Goal: Information Seeking & Learning: Learn about a topic

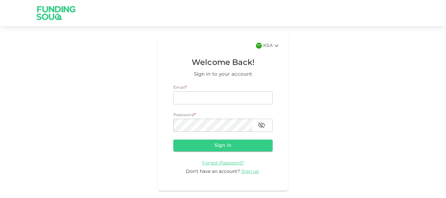
click at [60, 10] on img at bounding box center [56, 13] width 49 height 26
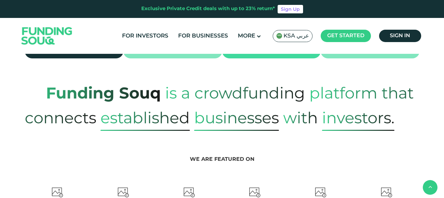
scroll to position [276, 0]
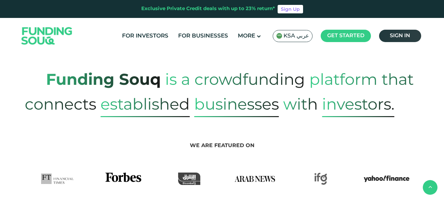
click at [410, 34] on link "Sign in" at bounding box center [400, 36] width 42 height 12
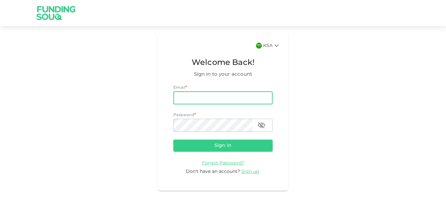
click at [222, 103] on input "email" at bounding box center [222, 97] width 99 height 13
type input "adilh3649@gmail.com"
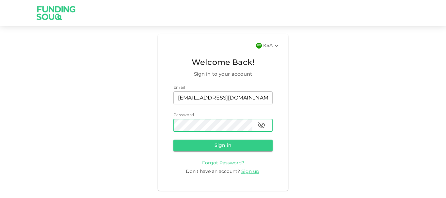
click at [255, 125] on button "button" at bounding box center [261, 125] width 13 height 13
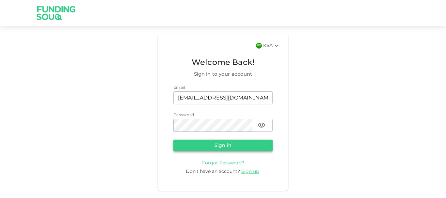
click at [241, 141] on button "Sign in" at bounding box center [222, 146] width 99 height 12
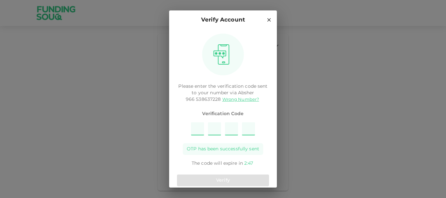
type input "3"
type input "7"
type input "8"
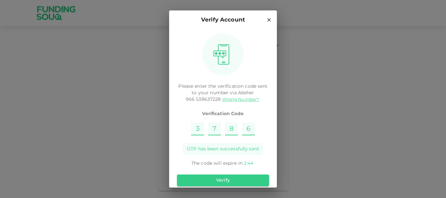
type input "6"
click at [236, 173] on div "Verify" at bounding box center [223, 180] width 92 height 17
click at [235, 178] on button "Verify" at bounding box center [223, 181] width 92 height 12
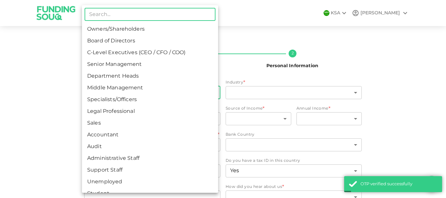
click at [194, 90] on body "KSA ADIL Nafath 2 Personal Information Employment Status * ​ ​ Industry * ​ ​ C…" at bounding box center [223, 99] width 446 height 198
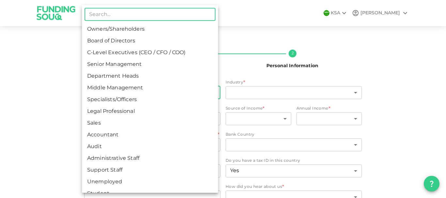
scroll to position [4, 0]
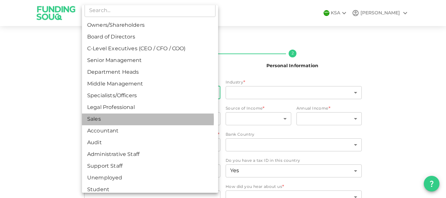
click at [107, 120] on li "Sales" at bounding box center [150, 120] width 136 height 12
type input "9"
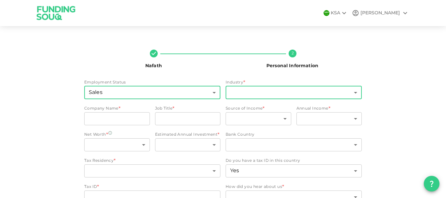
click at [247, 91] on body "KSA ADIL Nafath 2 Personal Information Employment Status Sales 9 ​ Industry * ​…" at bounding box center [223, 99] width 446 height 198
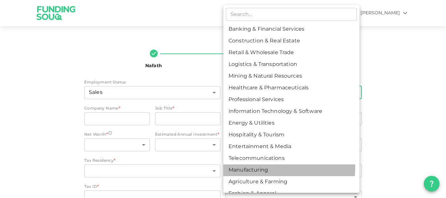
click at [264, 167] on li "Manufacturing" at bounding box center [291, 171] width 136 height 12
type input "13"
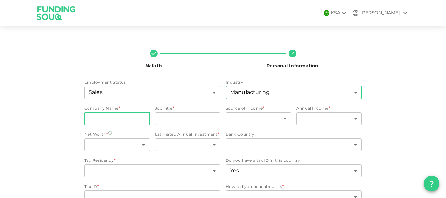
click at [135, 120] on input "companyName" at bounding box center [117, 118] width 66 height 13
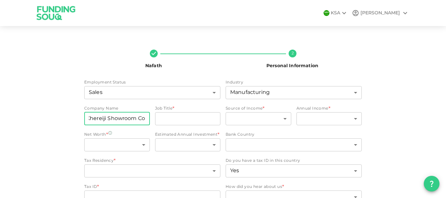
scroll to position [0, 4]
type input "Khereiji Showroom Co."
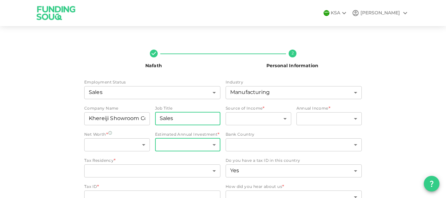
type input "Sales Engineer"
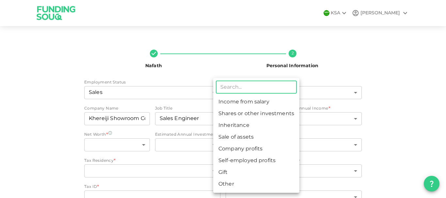
click at [275, 119] on body "KSA ADIL Nafath 2 Personal Information Employment Status Sales 9 ​ Industry Man…" at bounding box center [223, 99] width 446 height 198
click at [253, 103] on li "Income from salary" at bounding box center [256, 102] width 86 height 12
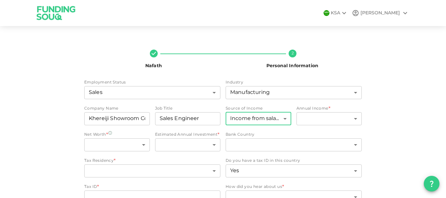
type input "1"
click at [317, 123] on body "KSA ADIL Nafath 2 Personal Information Employment Status Sales 9 ​ Industry Man…" at bounding box center [223, 99] width 446 height 198
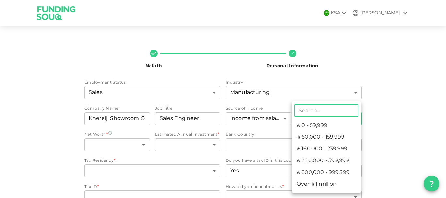
click at [317, 134] on li "ʢ 60,000 - 159,999" at bounding box center [327, 138] width 70 height 12
type input "2"
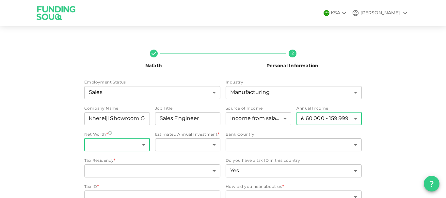
click at [143, 146] on body "KSA ADIL Nafath 2 Personal Information Employment Status Sales 9 ​ Industry Man…" at bounding box center [223, 99] width 446 height 198
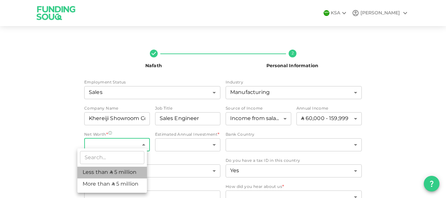
click at [123, 177] on li "Less than ʢ 5 million" at bounding box center [112, 173] width 70 height 12
type input "1"
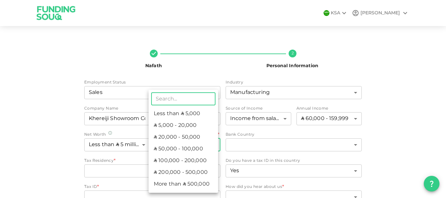
click at [211, 146] on body "KSA ADIL Nafath 2 Personal Information Employment Status Sales 9 ​ Industry Man…" at bounding box center [223, 99] width 446 height 198
click at [184, 126] on li "ʢ 5,000 - 20,000" at bounding box center [184, 126] width 70 height 12
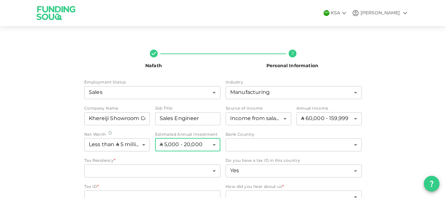
click at [198, 148] on body "KSA ADIL Nafath 2 Personal Information Employment Status Sales 9 ​ Industry Man…" at bounding box center [223, 99] width 446 height 198
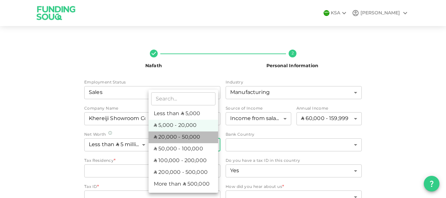
click at [191, 138] on li "ʢ 20,000 - 50,000" at bounding box center [184, 138] width 70 height 12
type input "3"
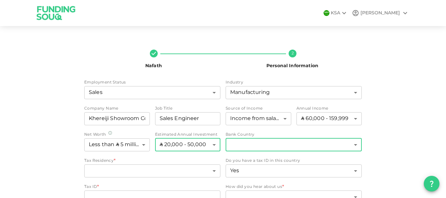
click at [280, 143] on body "KSA ADIL Nafath 2 Personal Information Employment Status Sales 9 ​ Industry Man…" at bounding box center [223, 99] width 446 height 198
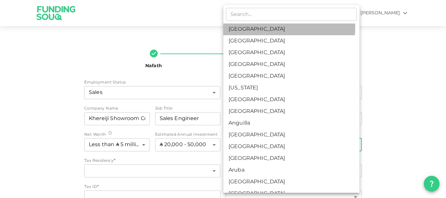
click at [258, 27] on li "[GEOGRAPHIC_DATA]" at bounding box center [291, 30] width 136 height 12
type input "1"
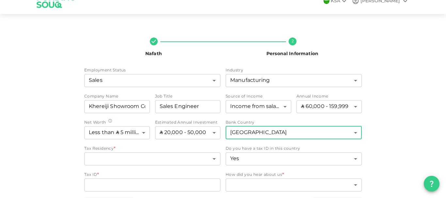
scroll to position [34, 0]
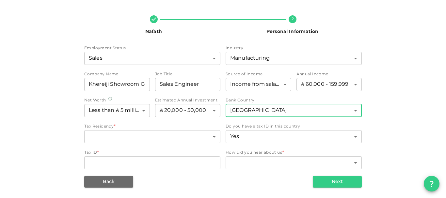
copy body "KSA ADIL Nafath 2 Personal Information Employment Status Sales ​ Industry Manuf…"
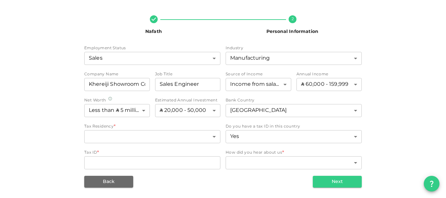
click at [196, 123] on div "Employment Status Sales 9 ​ Industry Manufacturing 13 ​ Company Name companyNam…" at bounding box center [222, 107] width 277 height 125
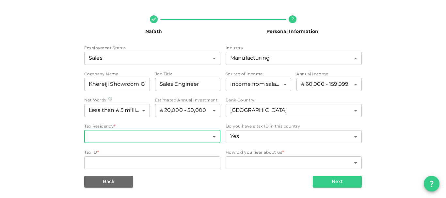
click at [196, 133] on body "KSA ADIL Nafath 2 Personal Information Employment Status Sales 9 ​ Industry Man…" at bounding box center [223, 99] width 446 height 198
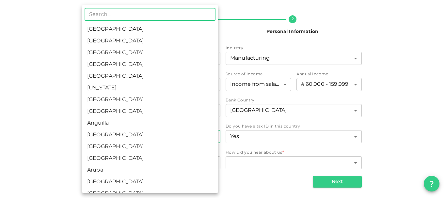
click at [151, 24] on li "[GEOGRAPHIC_DATA]" at bounding box center [150, 30] width 136 height 12
type input "1"
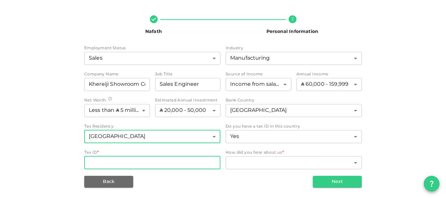
click at [201, 163] on input "Tax ID" at bounding box center [152, 162] width 136 height 13
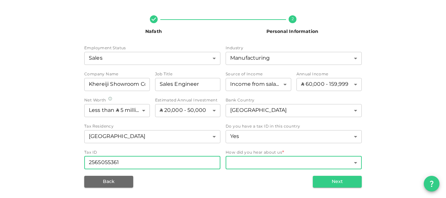
type input "2565055361"
click at [269, 160] on body "KSA ADIL Nafath 2 Personal Information Employment Status Sales 9 ​ Industry Man…" at bounding box center [223, 99] width 446 height 198
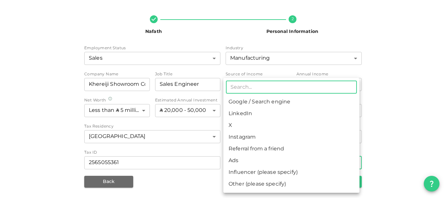
click at [265, 152] on li "Referral from a friend" at bounding box center [291, 149] width 136 height 12
type input "10"
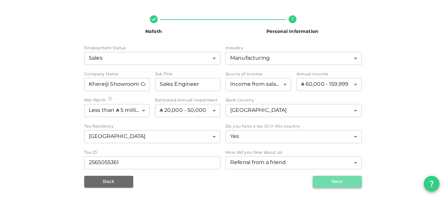
click at [342, 184] on button "Next" at bounding box center [337, 182] width 49 height 12
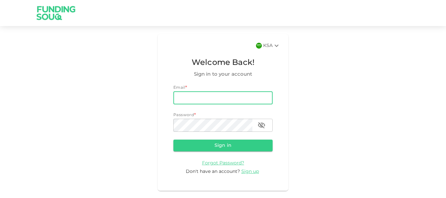
click at [239, 94] on input "email" at bounding box center [222, 97] width 99 height 13
type input "adilh3649@gmail.com"
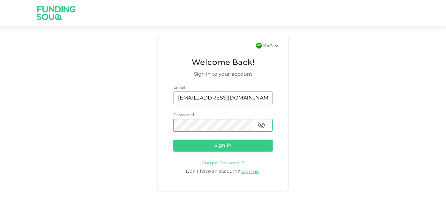
click at [173, 140] on button "Sign in" at bounding box center [222, 146] width 99 height 12
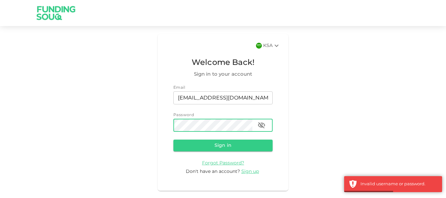
click at [260, 125] on icon "button" at bounding box center [261, 125] width 7 height 6
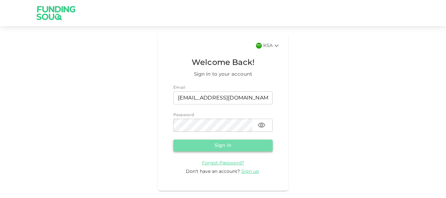
click at [224, 146] on button "Sign in" at bounding box center [222, 146] width 99 height 12
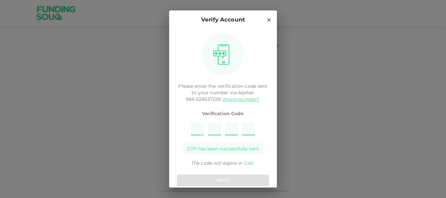
type input "6"
type input "2"
type input "3"
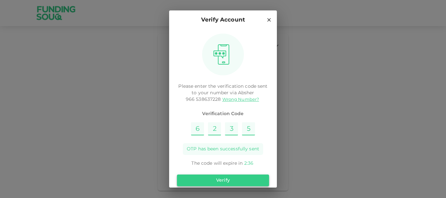
type input "5"
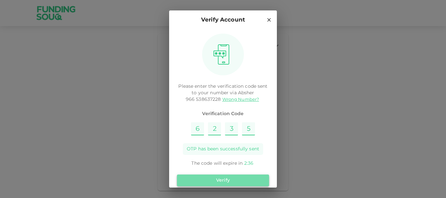
click at [239, 180] on button "Verify" at bounding box center [223, 181] width 92 height 12
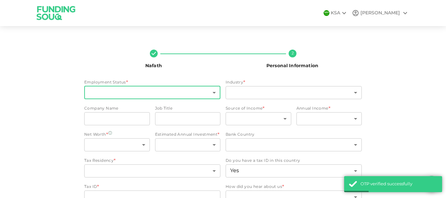
click at [184, 89] on body "KSA ADIL Nafath 2 Personal Information Employment Status * ​ ​ Industry * ​ ​ C…" at bounding box center [223, 99] width 446 height 198
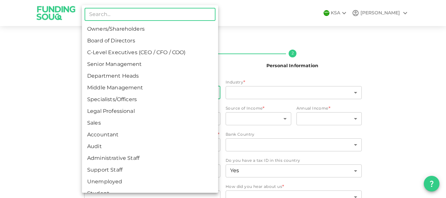
click at [143, 122] on li "Sales" at bounding box center [150, 124] width 136 height 12
type input "9"
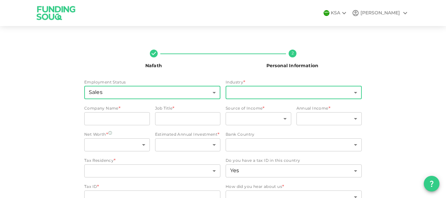
click at [251, 96] on body "KSA ADIL Nafath 2 Personal Information Employment Status Sales 9 ​ Industry * ​…" at bounding box center [223, 99] width 446 height 198
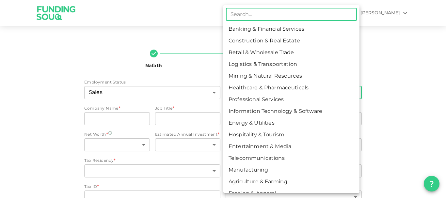
click at [258, 166] on li "Manufacturing" at bounding box center [291, 171] width 136 height 12
type input "13"
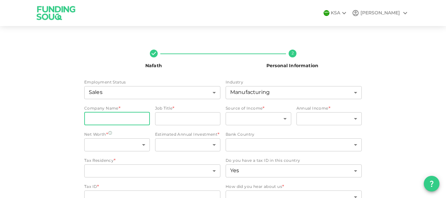
click at [125, 117] on input "companyName" at bounding box center [117, 118] width 66 height 13
type input "Khereiji Showroom Co."
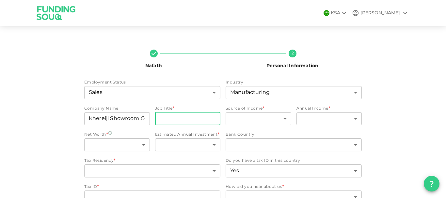
click at [177, 119] on input "jobTitle" at bounding box center [188, 118] width 66 height 13
type input "Sales Engineer"
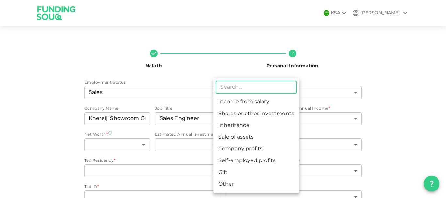
click at [252, 115] on body "KSA ADIL Nafath 2 Personal Information Employment Status Sales 9 ​ Industry Man…" at bounding box center [223, 99] width 446 height 198
click at [249, 106] on li "Income from salary" at bounding box center [256, 102] width 86 height 12
type input "1"
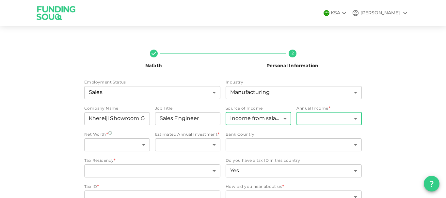
click at [336, 125] on body "KSA ADIL Nafath 2 Personal Information Employment Status Sales 9 ​ Industry Man…" at bounding box center [223, 99] width 446 height 198
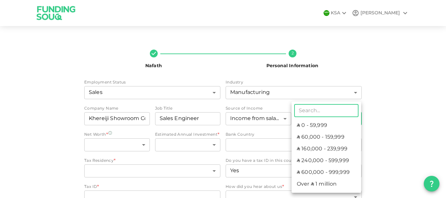
click at [328, 137] on li "ʢ 60,000 - 159,999" at bounding box center [327, 138] width 70 height 12
type input "2"
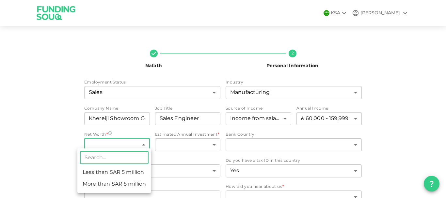
click at [140, 139] on body "KSA ADIL Nafath 2 Personal Information Employment Status Sales 9 ​ Industry Man…" at bounding box center [223, 99] width 446 height 198
click at [124, 168] on li "Less than ʢ 5 million" at bounding box center [112, 173] width 70 height 12
type input "1"
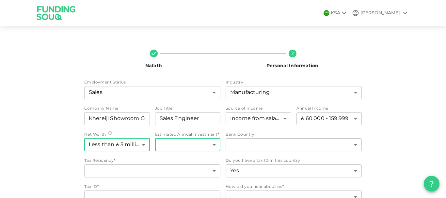
click at [201, 151] on body "KSA ADIL Nafath 2 Personal Information Employment Status Sales 9 ​ Industry Man…" at bounding box center [223, 99] width 446 height 198
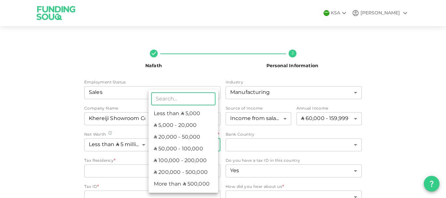
click at [186, 133] on li "ʢ 20,000 - 50,000" at bounding box center [184, 138] width 70 height 12
type input "3"
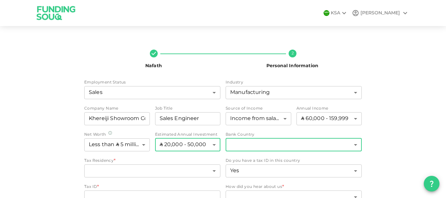
click at [268, 151] on body "KSA ADIL Nafath 2 Personal Information Employment Status Sales 9 ​ Industry Man…" at bounding box center [223, 99] width 446 height 198
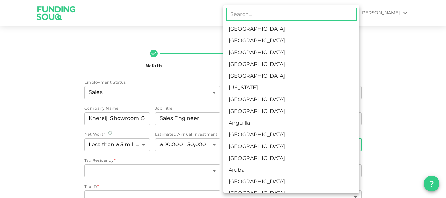
click at [246, 32] on li "[GEOGRAPHIC_DATA]" at bounding box center [291, 30] width 136 height 12
type input "1"
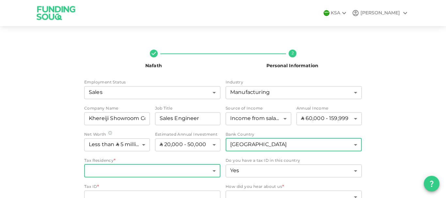
click at [183, 171] on body "KSA ADIL Nafath 2 Personal Information Employment Status Sales 9 ​ Industry Man…" at bounding box center [223, 99] width 446 height 198
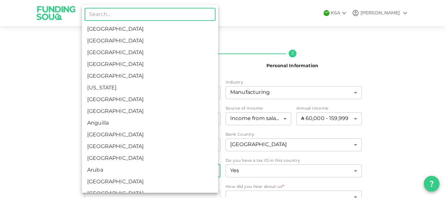
click at [152, 28] on li "[GEOGRAPHIC_DATA]" at bounding box center [150, 30] width 136 height 12
type input "1"
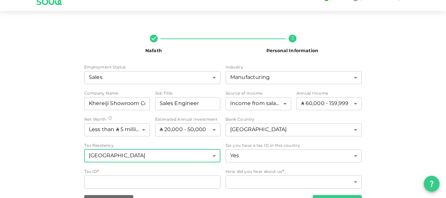
scroll to position [34, 0]
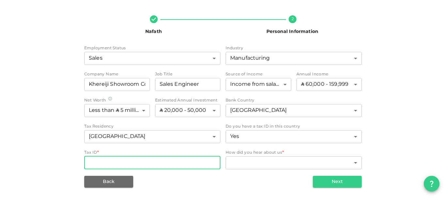
drag, startPoint x: 158, startPoint y: 170, endPoint x: 163, endPoint y: 164, distance: 8.2
click at [163, 164] on div "Tax ID Tax ID" at bounding box center [152, 163] width 136 height 14
click at [163, 164] on input "Tax ID" at bounding box center [152, 162] width 136 height 13
type input "2565055361"
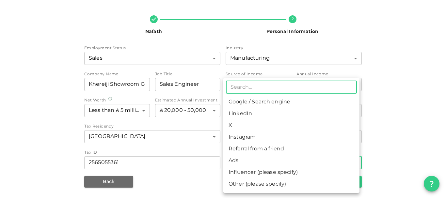
click at [274, 165] on body "KSA ADIL Nafath 2 Personal Information Employment Status Sales 9 ​ Industry Man…" at bounding box center [223, 99] width 446 height 198
click at [257, 154] on li "Referral from a friend" at bounding box center [291, 149] width 136 height 12
type input "10"
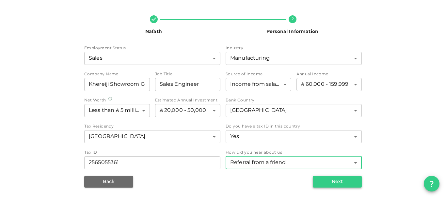
click at [347, 179] on button "Next" at bounding box center [337, 182] width 49 height 12
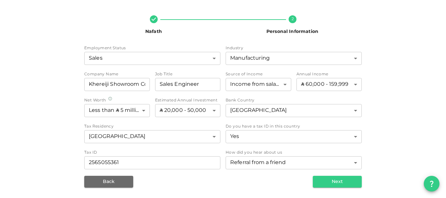
click at [408, 127] on div "Nafath 2 Personal Information Employment Status Sales 9 ​ Industry Manufacturin…" at bounding box center [223, 99] width 446 height 198
click at [141, 84] on input "Khereiji Showroom Co." at bounding box center [117, 84] width 66 height 13
click at [166, 96] on div "Employment Status Sales 9 ​ Industry Manufacturing 13 ​ Company Name companyNam…" at bounding box center [222, 107] width 277 height 125
click at [142, 87] on input "Khereiji Showroom Co." at bounding box center [117, 84] width 66 height 13
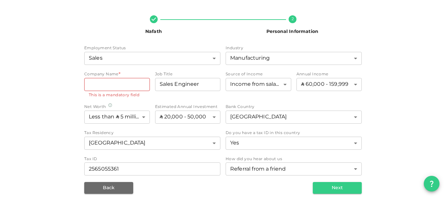
click at [205, 103] on div "Employment Status Sales 9 ​ Industry Manufacturing 13 ​ Company Name * companyN…" at bounding box center [222, 111] width 277 height 132
click at [334, 185] on button "Next" at bounding box center [337, 188] width 49 height 12
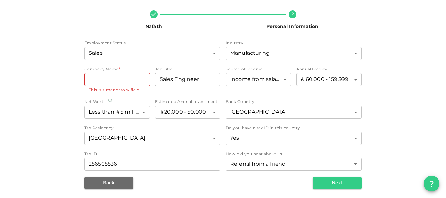
scroll to position [40, 0]
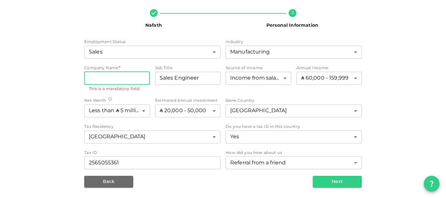
click at [92, 78] on input "companyName" at bounding box center [117, 78] width 66 height 13
type input "Khereiji Showroom Co."
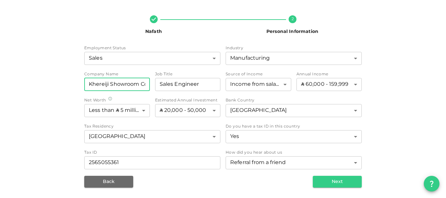
scroll to position [34, 0]
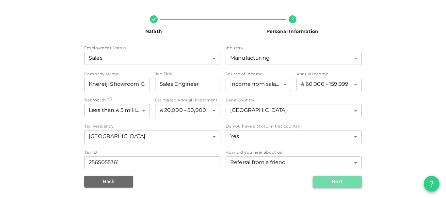
click at [349, 186] on button "Next" at bounding box center [337, 182] width 49 height 12
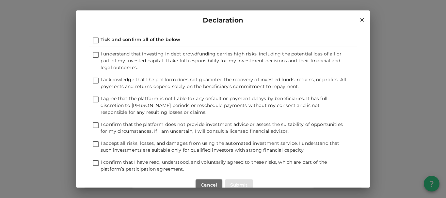
click at [153, 62] on span "I understand that investing in debt crowdfunding carries high risks, including …" at bounding box center [221, 61] width 241 height 18
click at [101, 60] on input "I understand that investing in debt crowdfunding carries high risks, including …" at bounding box center [96, 55] width 10 height 9
checkbox input "true"
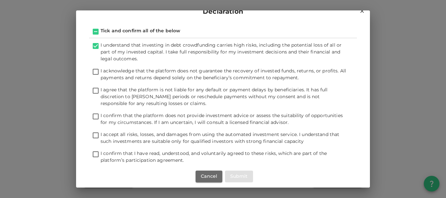
scroll to position [18, 0]
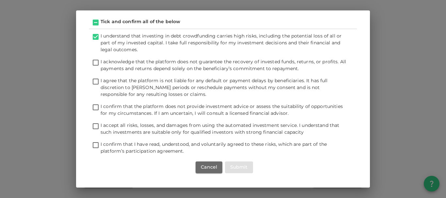
click at [222, 68] on span "I acknowledge that the platform does not guarantee the recovery of invested fun…" at bounding box center [223, 65] width 245 height 11
click at [101, 68] on input "I acknowledge that the platform does not guarantee the recovery of invested fun…" at bounding box center [96, 63] width 10 height 9
checkbox input "true"
click at [185, 87] on span "I agree that the platform is not liable for any default or payment delays by be…" at bounding box center [214, 88] width 227 height 18
click at [101, 87] on input "I agree that the platform is not liable for any default or payment delays by be…" at bounding box center [96, 82] width 10 height 9
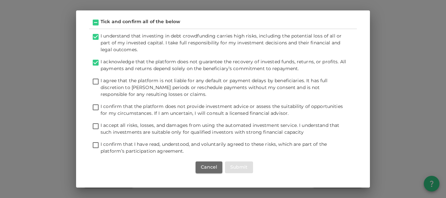
checkbox input "true"
click at [196, 114] on span "I confirm that the platform does not provide investment advice or assess the su…" at bounding box center [222, 109] width 242 height 11
click at [101, 112] on input "I confirm that the platform does not provide investment advice or assess the su…" at bounding box center [96, 107] width 10 height 9
checkbox input "true"
click at [179, 126] on span "I accept all risks, losses, and damages from using the automated investment ser…" at bounding box center [220, 128] width 239 height 11
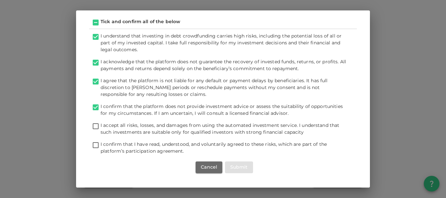
click at [101, 126] on input "I accept all risks, losses, and damages from using the automated investment ser…" at bounding box center [96, 126] width 10 height 9
checkbox input "true"
click at [168, 148] on span "I confirm that I have read, understood, and voluntarily agreed to these risks, …" at bounding box center [224, 148] width 246 height 14
click at [101, 148] on input "I confirm that I have read, understood, and voluntarily agreed to these risks, …" at bounding box center [96, 145] width 10 height 9
checkbox input "true"
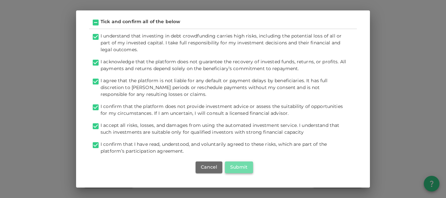
click at [235, 162] on button "Submit" at bounding box center [239, 168] width 28 height 12
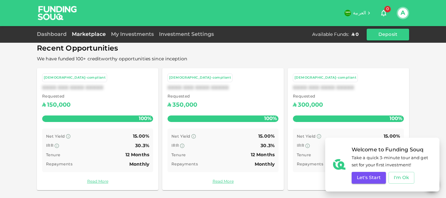
scroll to position [236, 0]
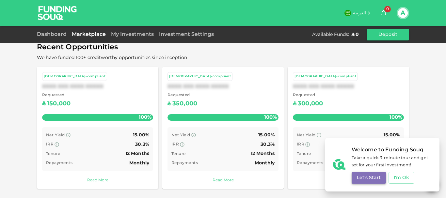
click at [373, 175] on button "Let's Start" at bounding box center [369, 178] width 34 height 12
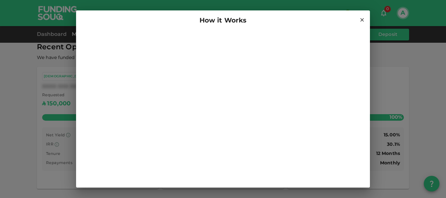
scroll to position [13, 0]
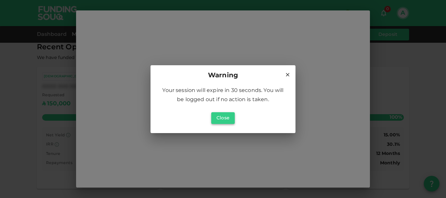
click at [225, 118] on button "Close" at bounding box center [223, 118] width 24 height 12
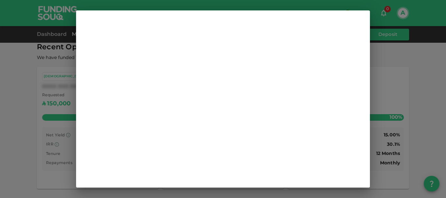
click at [411, 52] on div "How it Works" at bounding box center [223, 99] width 446 height 198
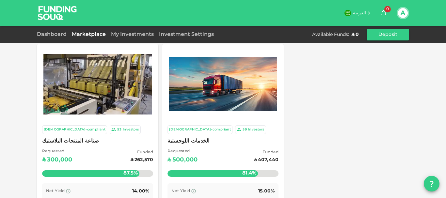
scroll to position [0, 0]
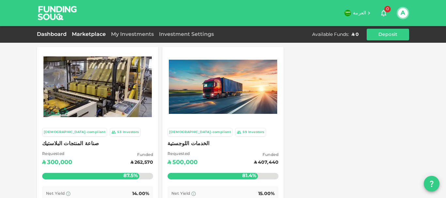
click at [55, 33] on link "Dashboard" at bounding box center [53, 34] width 32 height 5
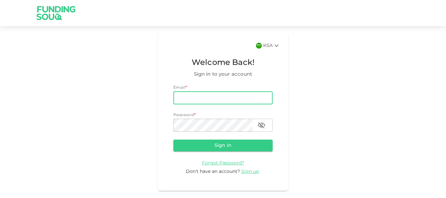
click at [195, 95] on input "email" at bounding box center [222, 97] width 99 height 13
type input "[EMAIL_ADDRESS][DOMAIN_NAME]"
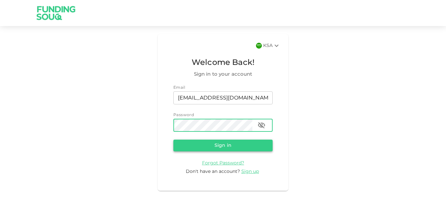
click at [222, 145] on button "Sign in" at bounding box center [222, 146] width 99 height 12
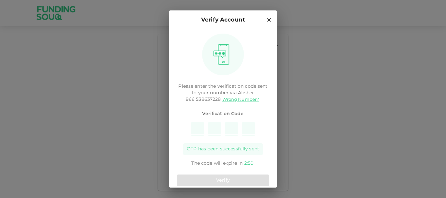
type input "1"
type input "9"
type input "5"
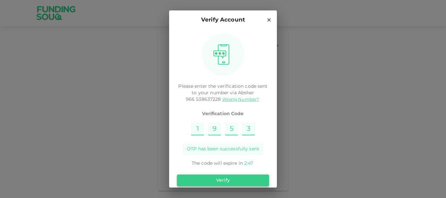
type input "3"
click at [227, 181] on button "Verify" at bounding box center [223, 181] width 92 height 12
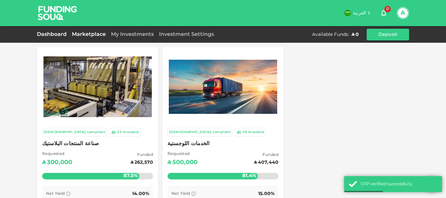
click at [59, 33] on link "Dashboard" at bounding box center [53, 34] width 32 height 5
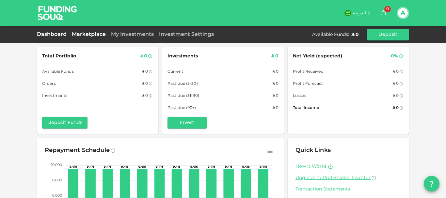
click at [99, 36] on link "Marketplace" at bounding box center [88, 34] width 39 height 5
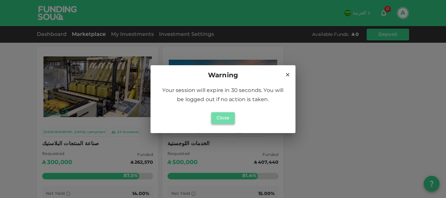
click at [230, 120] on button "Close" at bounding box center [223, 118] width 24 height 12
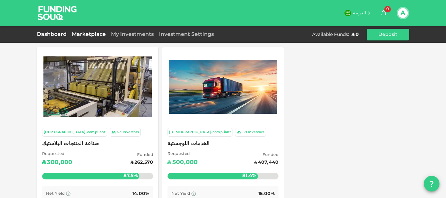
click at [59, 34] on link "Dashboard" at bounding box center [53, 34] width 32 height 5
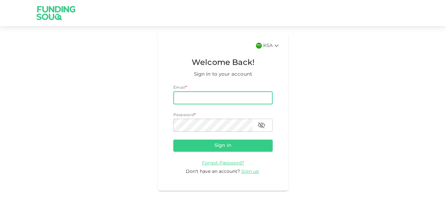
click at [193, 96] on input "email" at bounding box center [222, 97] width 99 height 13
type input "[EMAIL_ADDRESS][DOMAIN_NAME]"
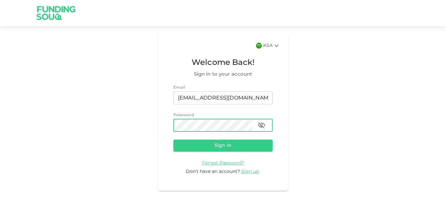
click at [265, 121] on icon "button" at bounding box center [262, 125] width 8 height 8
click at [244, 142] on button "Sign in" at bounding box center [222, 146] width 99 height 12
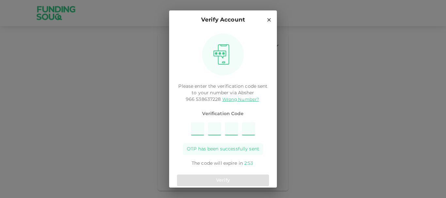
type input "8"
type input "7"
type input "2"
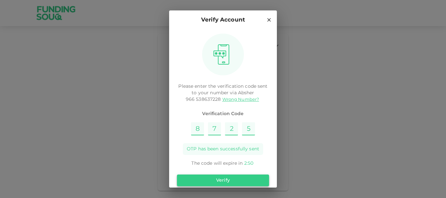
type input "5"
click at [237, 181] on button "Verify" at bounding box center [223, 181] width 92 height 12
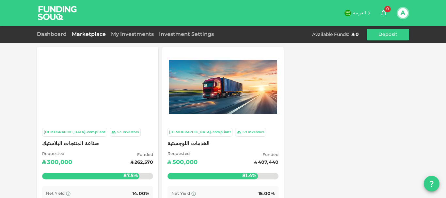
click at [62, 37] on div "Dashboard" at bounding box center [53, 35] width 32 height 8
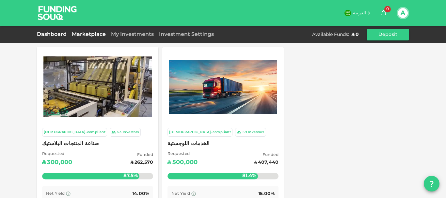
click at [56, 35] on link "Dashboard" at bounding box center [53, 34] width 32 height 5
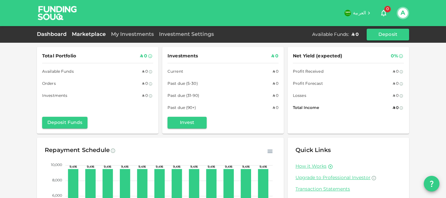
click at [91, 35] on link "Marketplace" at bounding box center [88, 34] width 39 height 5
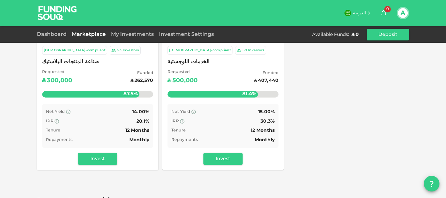
scroll to position [86, 0]
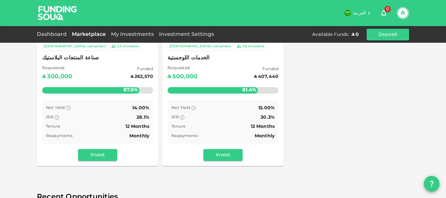
click at [42, 107] on div "Net Yield 14.00% IRR 28.1% Tenure 12 Months Repayments Monthly" at bounding box center [97, 122] width 111 height 44
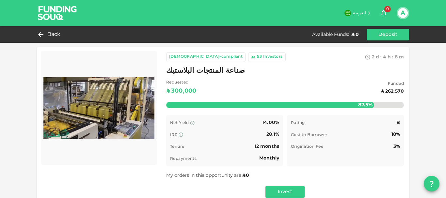
drag, startPoint x: 40, startPoint y: 107, endPoint x: 43, endPoint y: 109, distance: 3.8
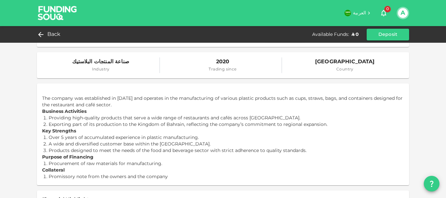
scroll to position [157, 0]
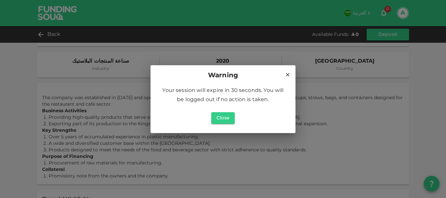
click at [287, 74] on icon at bounding box center [288, 75] width 4 height 4
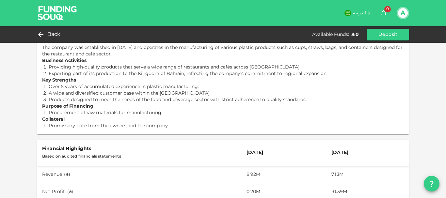
scroll to position [207, 0]
drag, startPoint x: 101, startPoint y: 112, endPoint x: 154, endPoint y: 117, distance: 53.4
click at [154, 117] on p "The company was established in 2020 and operates in the manufacturing of variou…" at bounding box center [223, 83] width 362 height 91
click at [154, 117] on p "Collateral" at bounding box center [223, 119] width 362 height 7
drag, startPoint x: 70, startPoint y: 126, endPoint x: 148, endPoint y: 127, distance: 78.3
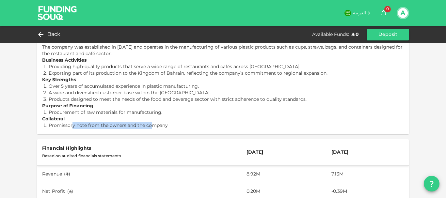
click at [148, 127] on p "Promissory note from the owners and the company" at bounding box center [223, 125] width 349 height 7
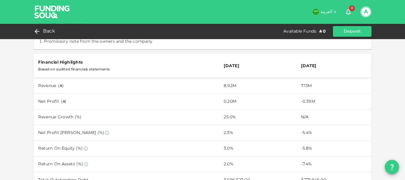
scroll to position [290, 0]
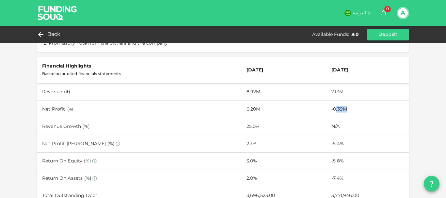
drag, startPoint x: 330, startPoint y: 111, endPoint x: 340, endPoint y: 111, distance: 10.1
click at [340, 111] on td "-0.39M" at bounding box center [367, 109] width 83 height 17
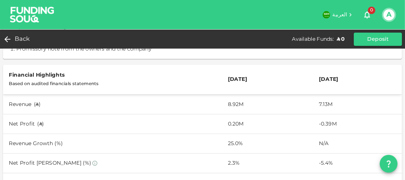
scroll to position [290, 0]
drag, startPoint x: 275, startPoint y: 108, endPoint x: 291, endPoint y: 110, distance: 15.8
click at [291, 110] on td "-0.39M" at bounding box center [315, 108] width 78 height 17
drag, startPoint x: 194, startPoint y: 108, endPoint x: 210, endPoint y: 110, distance: 16.1
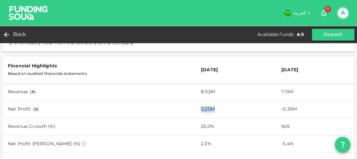
click at [210, 110] on td "0.20M" at bounding box center [236, 108] width 80 height 17
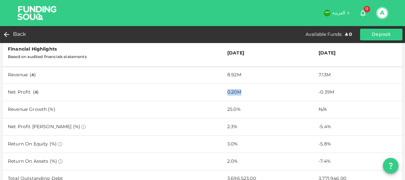
scroll to position [307, 0]
drag, startPoint x: 220, startPoint y: 108, endPoint x: 225, endPoint y: 109, distance: 5.6
click at [225, 109] on td "25.0%" at bounding box center [267, 109] width 91 height 17
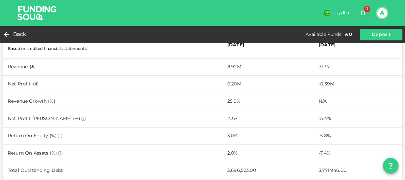
scroll to position [315, 0]
drag, startPoint x: 220, startPoint y: 119, endPoint x: 227, endPoint y: 120, distance: 6.7
click at [227, 120] on td "2.3%" at bounding box center [267, 118] width 91 height 17
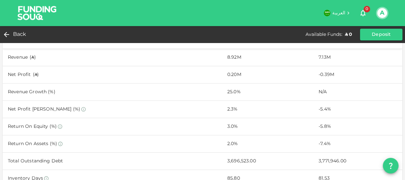
scroll to position [326, 0]
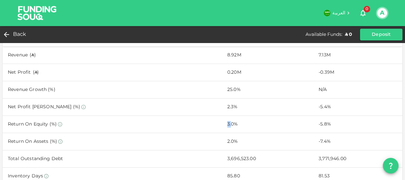
drag, startPoint x: 220, startPoint y: 126, endPoint x: 225, endPoint y: 127, distance: 4.9
click at [225, 127] on td "3.0%" at bounding box center [267, 124] width 91 height 17
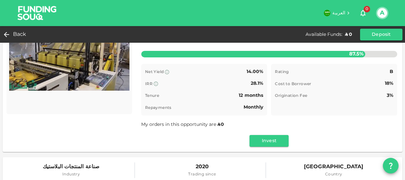
scroll to position [0, 0]
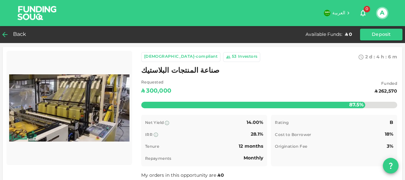
click at [12, 35] on div "Back" at bounding box center [16, 34] width 26 height 9
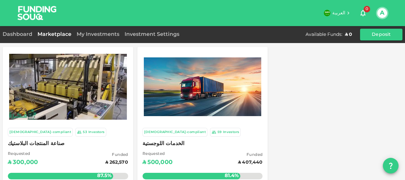
click at [160, 37] on div "Investment Settings" at bounding box center [152, 35] width 60 height 8
click at [158, 35] on link "Investment Settings" at bounding box center [152, 34] width 60 height 5
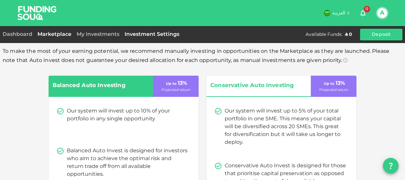
click at [48, 35] on link "Marketplace" at bounding box center [54, 34] width 39 height 5
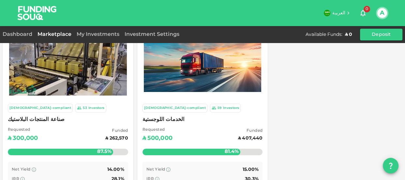
scroll to position [22, 0]
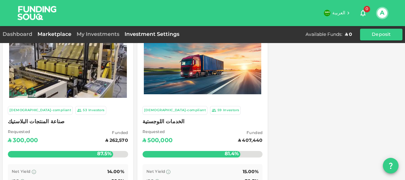
click at [143, 36] on link "Investment Settings" at bounding box center [152, 34] width 60 height 5
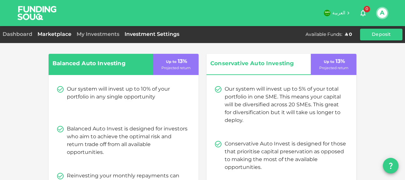
click at [59, 33] on link "Marketplace" at bounding box center [54, 34] width 39 height 5
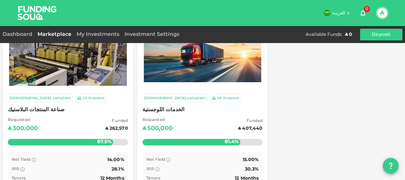
scroll to position [21, 0]
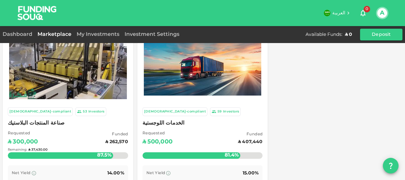
click at [51, 138] on div "Remaining : ʢ 37,430.00" at bounding box center [68, 150] width 120 height 26
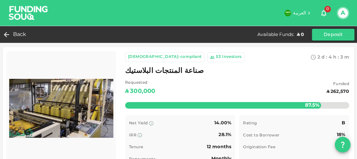
click at [116, 64] on div "Sharia-compliant 53 Investors 2 d : 4 h : 3 m 4 صناعة المنتجات البلاستيك Reques…" at bounding box center [179, 125] width 352 height 156
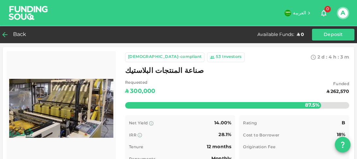
click at [24, 35] on span "Back" at bounding box center [19, 34] width 13 height 9
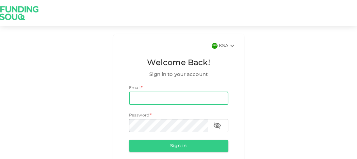
click at [190, 97] on input "email" at bounding box center [178, 97] width 99 height 13
type input "[EMAIL_ADDRESS][DOMAIN_NAME]"
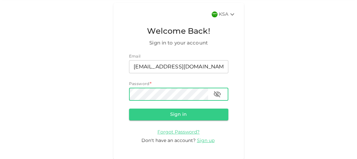
scroll to position [33, 0]
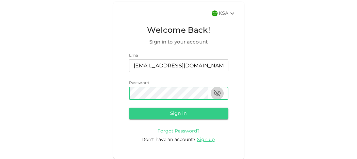
click at [213, 96] on icon "button" at bounding box center [217, 93] width 8 height 8
click at [189, 118] on button "Sign in" at bounding box center [178, 113] width 99 height 12
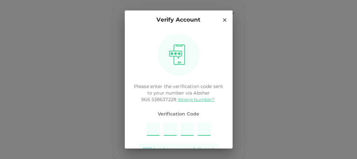
type input "5"
type input "7"
type input "8"
type input "1"
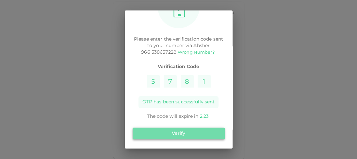
click at [189, 129] on button "Verify" at bounding box center [179, 133] width 92 height 12
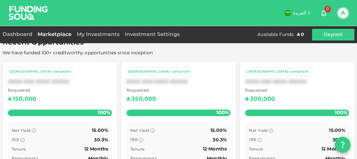
scroll to position [275, 0]
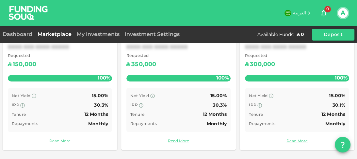
click at [65, 140] on link "Read More" at bounding box center [60, 141] width 104 height 6
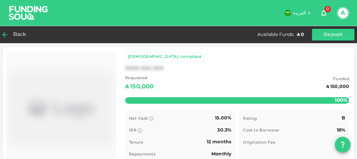
click at [8, 34] on icon at bounding box center [5, 35] width 8 height 8
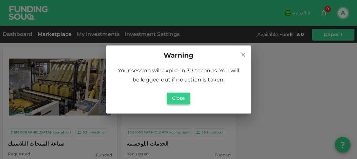
click at [183, 95] on button "Close" at bounding box center [179, 98] width 24 height 12
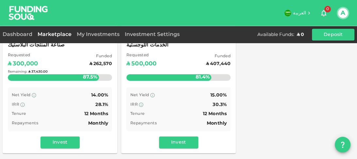
scroll to position [72, 0]
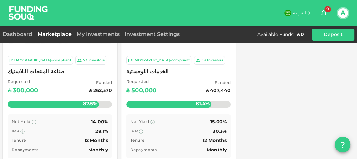
click at [48, 74] on span "صناعة المنتجات البلاستيك" at bounding box center [60, 71] width 104 height 9
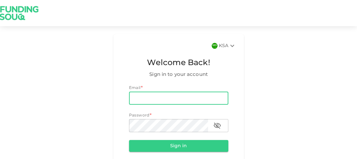
click at [154, 99] on input "email" at bounding box center [178, 97] width 99 height 13
type input "[EMAIL_ADDRESS][DOMAIN_NAME]"
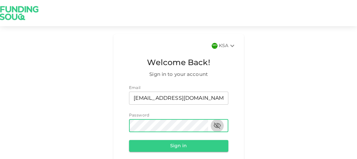
click at [216, 129] on icon "button" at bounding box center [217, 125] width 8 height 8
click at [179, 150] on button "Sign in" at bounding box center [178, 146] width 99 height 12
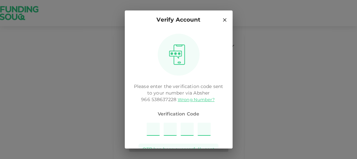
type input "5"
type input "6"
type input "3"
type input "2"
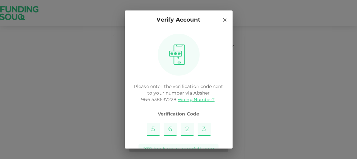
type input "3"
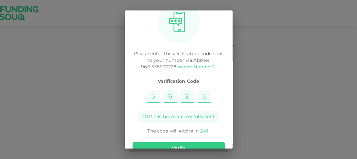
scroll to position [47, 0]
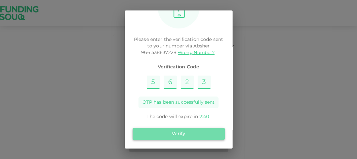
click at [191, 130] on button "Verify" at bounding box center [179, 134] width 92 height 12
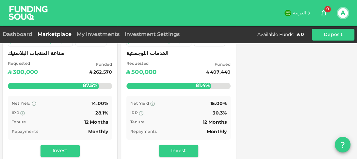
scroll to position [102, 0]
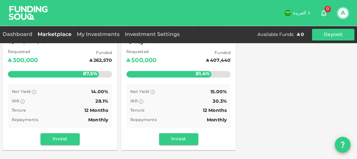
click at [66, 92] on div "Net Yield 14.00%" at bounding box center [60, 92] width 96 height 8
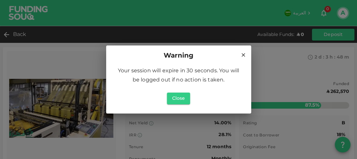
click at [244, 55] on icon at bounding box center [243, 55] width 6 height 6
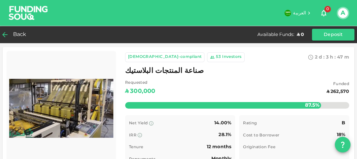
click at [7, 35] on icon at bounding box center [5, 35] width 8 height 8
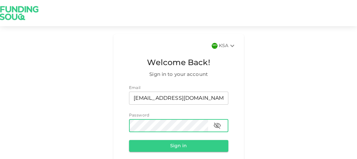
click at [129, 140] on button "Sign in" at bounding box center [178, 146] width 99 height 12
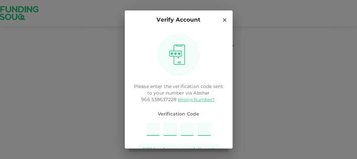
type input "9"
type input "7"
type input "4"
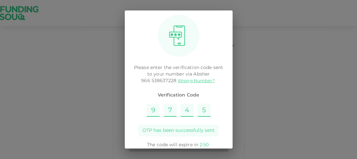
scroll to position [47, 0]
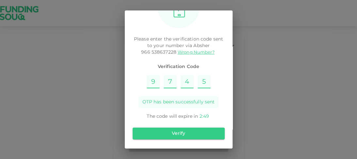
type input "5"
click at [186, 139] on div "Verify" at bounding box center [179, 133] width 92 height 17
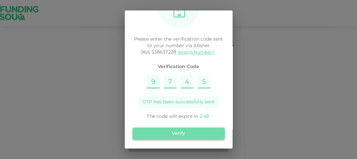
click at [189, 132] on button "Verify" at bounding box center [179, 133] width 92 height 12
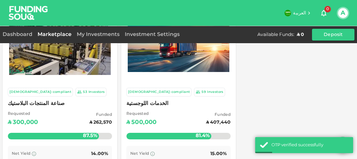
scroll to position [48, 0]
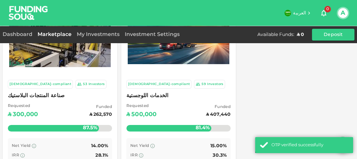
click at [155, 67] on div at bounding box center [178, 39] width 107 height 72
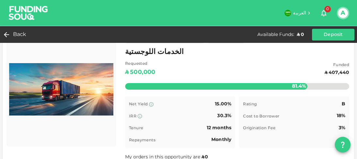
scroll to position [48, 0]
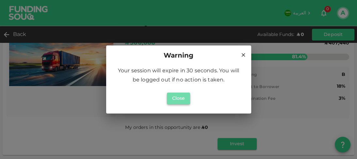
click at [175, 97] on button "Close" at bounding box center [179, 98] width 24 height 12
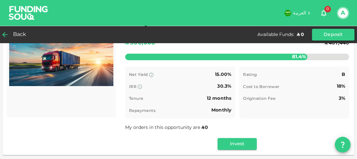
click at [13, 31] on span "Back" at bounding box center [19, 34] width 13 height 9
